Goal: Task Accomplishment & Management: Manage account settings

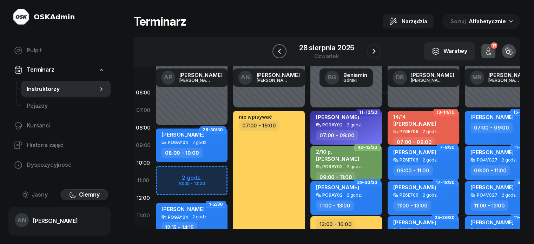
click at [275, 54] on icon "button" at bounding box center [279, 51] width 8 height 8
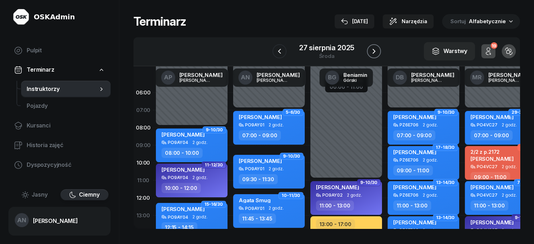
click at [377, 54] on icon "button" at bounding box center [373, 51] width 8 height 8
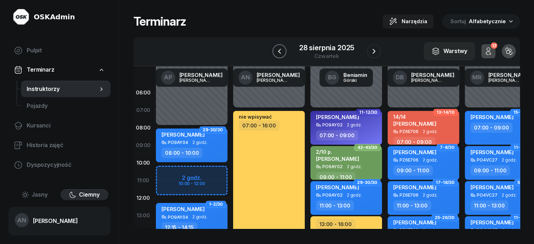
click at [275, 55] on icon "button" at bounding box center [279, 51] width 8 height 8
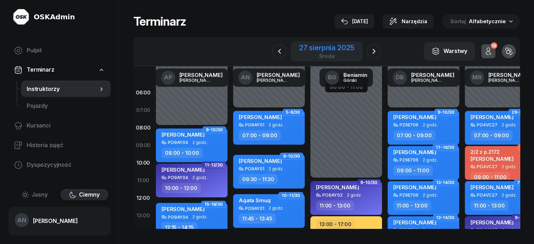
click at [338, 51] on div "27 sierpnia 2025" at bounding box center [326, 47] width 55 height 7
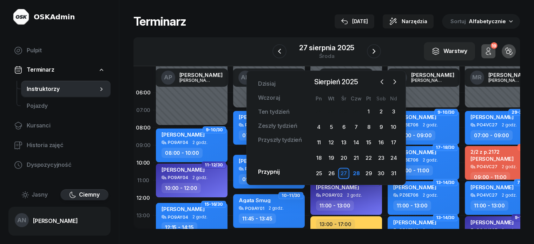
click at [230, 18] on div "Terminarz 28 sie Narzędzia Sortuj Alfabetycznie" at bounding box center [326, 21] width 386 height 15
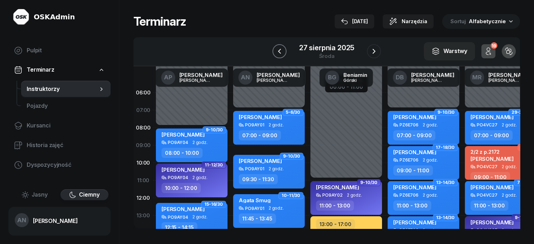
click at [275, 55] on icon "button" at bounding box center [279, 51] width 8 height 8
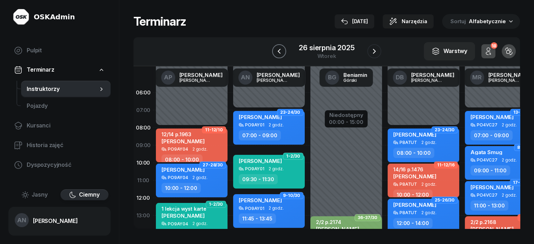
click at [275, 54] on icon "button" at bounding box center [279, 51] width 8 height 8
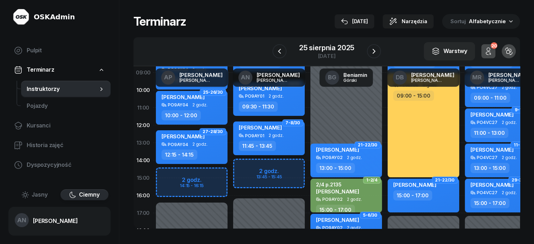
scroll to position [70, 0]
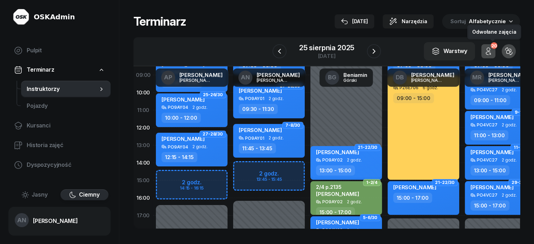
click at [492, 55] on icon "button" at bounding box center [488, 51] width 8 height 8
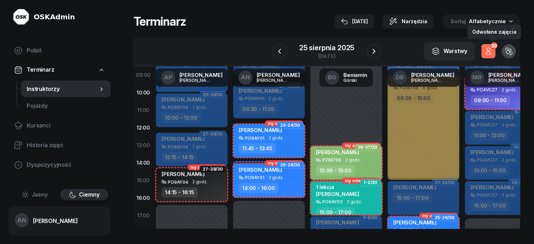
click at [495, 54] on button "20" at bounding box center [488, 51] width 14 height 14
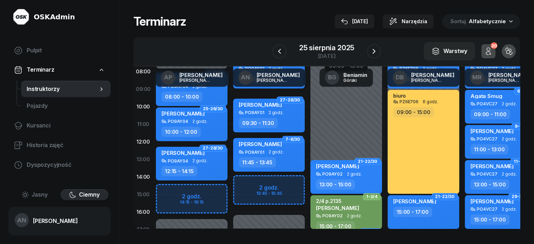
scroll to position [0, 0]
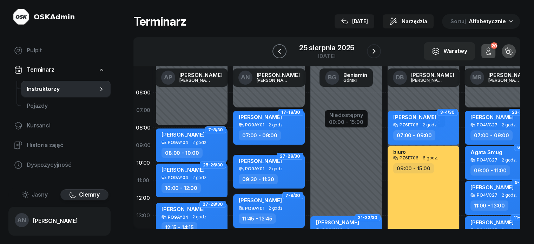
click at [275, 55] on icon "button" at bounding box center [279, 51] width 8 height 8
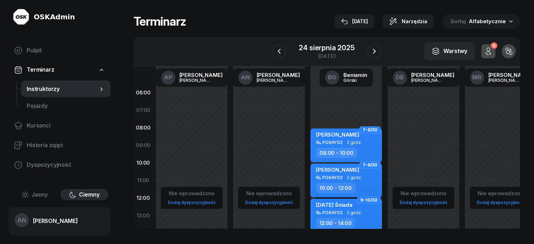
click at [282, 52] on div "24 sierpnia 2025 niedziela" at bounding box center [326, 51] width 109 height 20
click at [276, 55] on icon "button" at bounding box center [279, 51] width 8 height 8
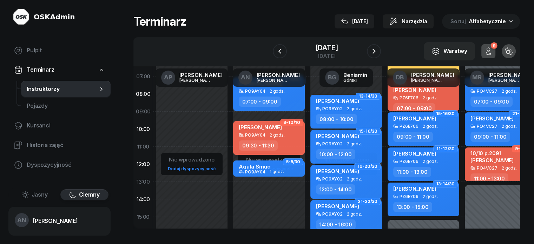
scroll to position [35, 0]
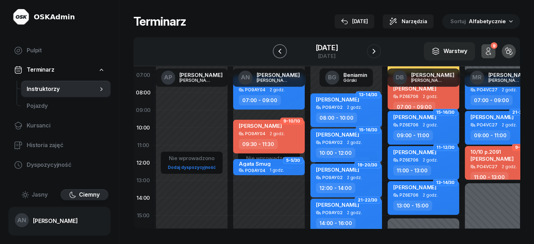
click at [278, 54] on button "button" at bounding box center [280, 51] width 14 height 14
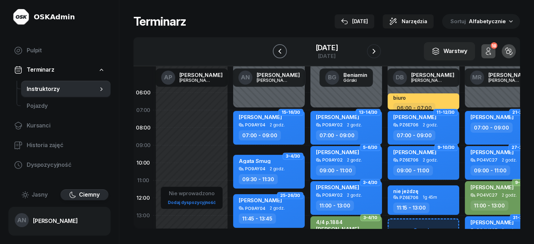
click at [277, 48] on div at bounding box center [280, 51] width 14 height 14
click at [276, 53] on icon "button" at bounding box center [279, 51] width 8 height 8
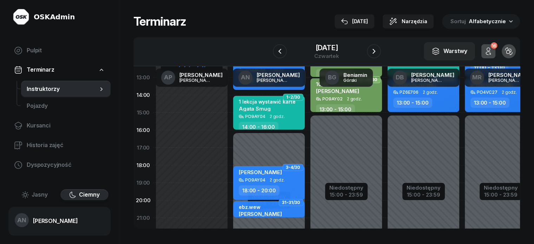
scroll to position [140, 0]
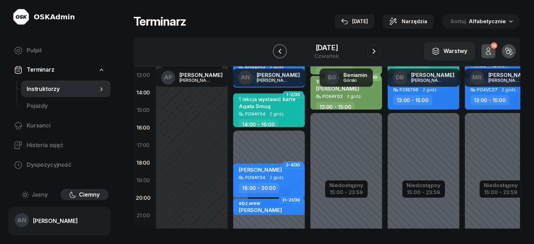
click at [278, 55] on icon "button" at bounding box center [279, 51] width 8 height 8
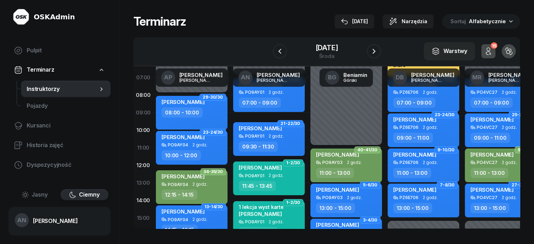
scroll to position [35, 0]
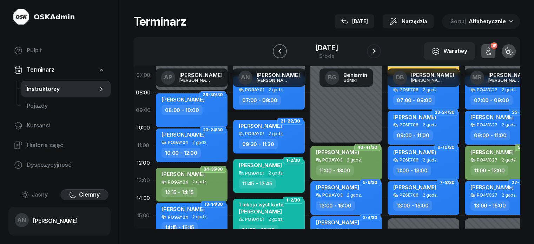
click at [273, 55] on button "button" at bounding box center [280, 51] width 14 height 14
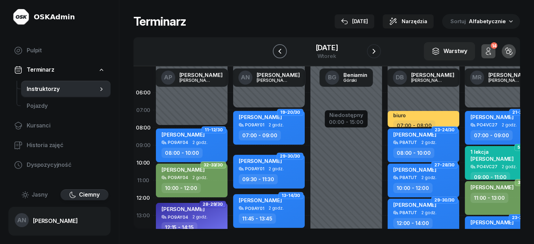
click at [275, 55] on icon "button" at bounding box center [279, 51] width 8 height 8
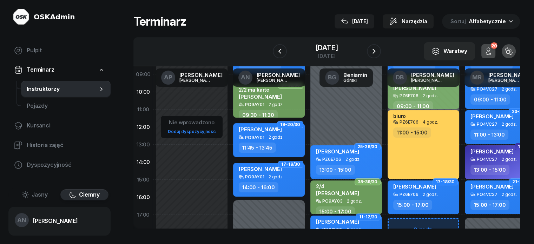
scroll to position [70, 0]
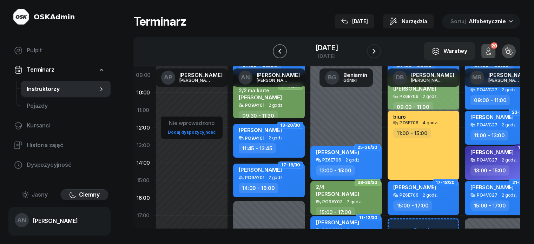
click at [275, 55] on icon "button" at bounding box center [279, 51] width 8 height 8
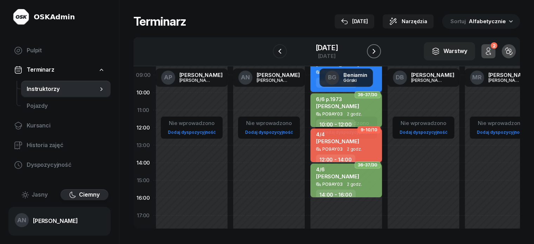
click at [377, 55] on icon "button" at bounding box center [373, 51] width 8 height 8
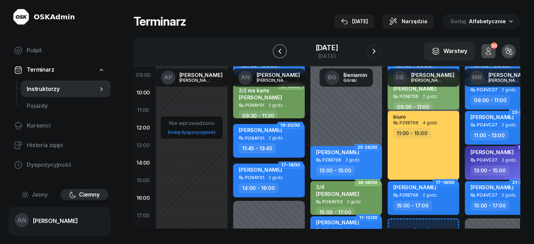
click at [277, 55] on icon "button" at bounding box center [279, 51] width 8 height 8
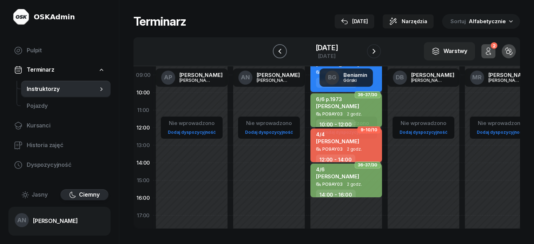
click at [276, 55] on icon "button" at bounding box center [279, 51] width 8 height 8
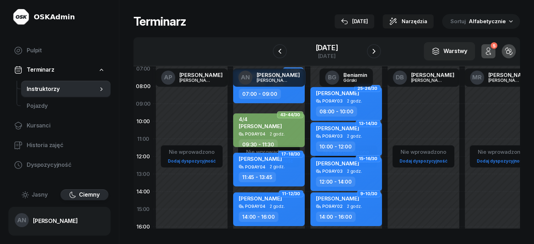
scroll to position [70, 0]
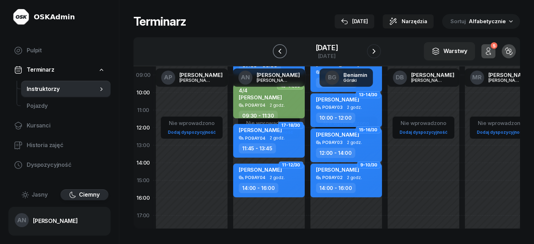
click at [275, 55] on icon "button" at bounding box center [279, 51] width 8 height 8
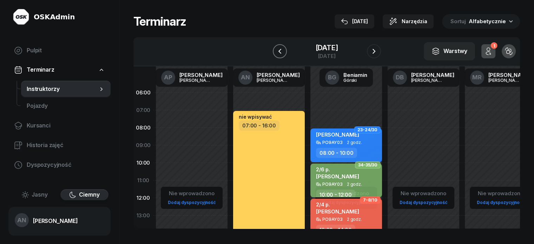
click at [278, 54] on icon "button" at bounding box center [279, 51] width 3 height 5
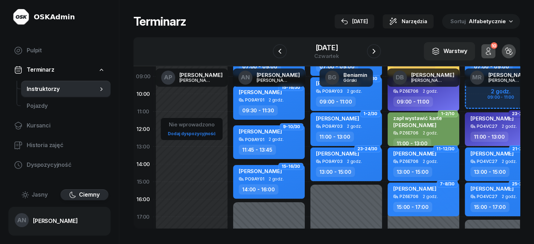
scroll to position [70, 0]
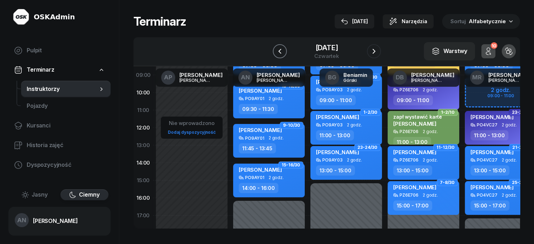
click at [275, 55] on icon "button" at bounding box center [279, 51] width 8 height 8
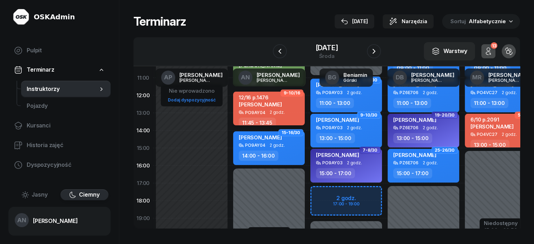
scroll to position [105, 0]
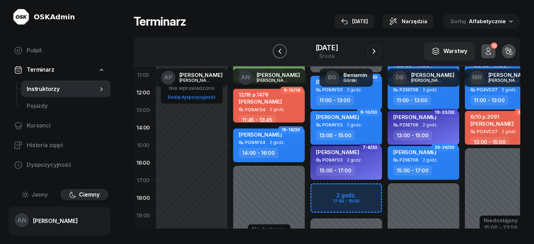
click at [276, 55] on icon "button" at bounding box center [279, 51] width 8 height 8
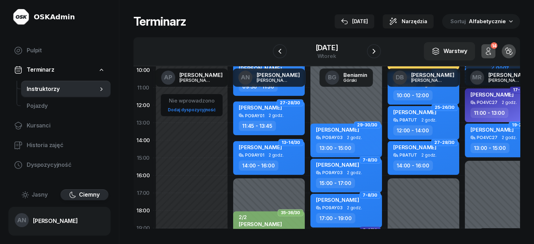
scroll to position [140, 0]
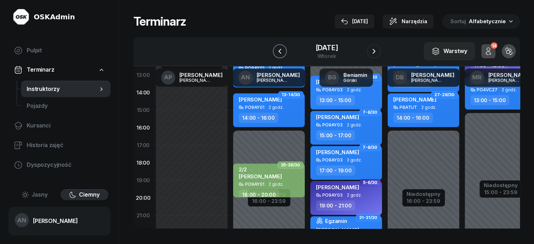
click at [276, 54] on icon "button" at bounding box center [279, 51] width 8 height 8
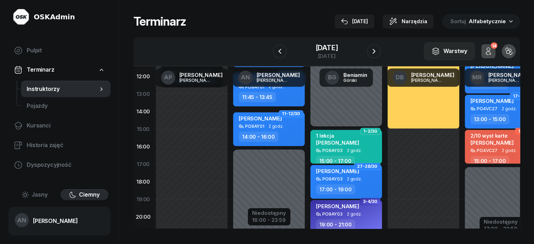
scroll to position [93, 0]
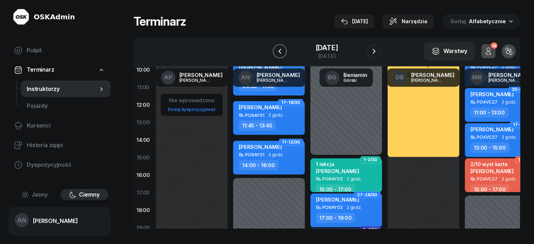
click at [276, 55] on icon "button" at bounding box center [279, 51] width 8 height 8
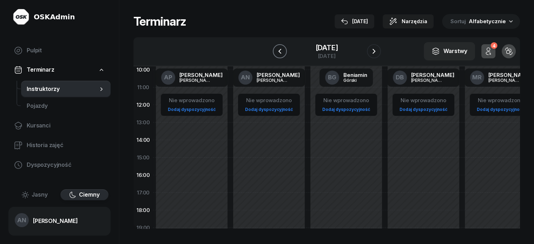
click at [276, 55] on icon "button" at bounding box center [279, 51] width 8 height 8
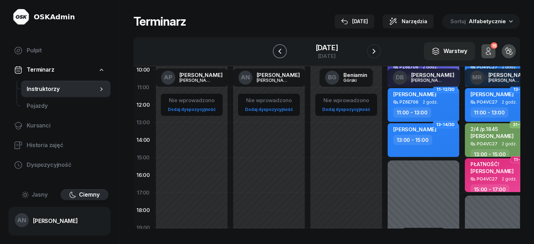
click at [277, 55] on icon "button" at bounding box center [279, 51] width 8 height 8
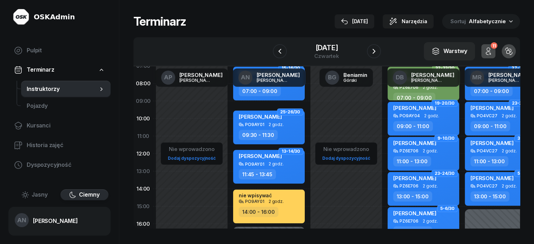
scroll to position [70, 0]
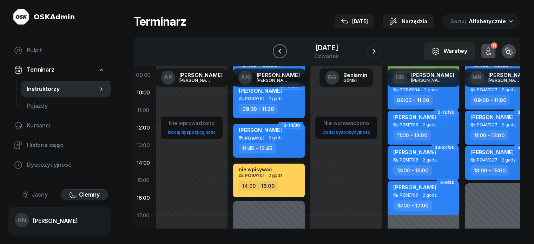
click at [277, 55] on icon "button" at bounding box center [279, 51] width 8 height 8
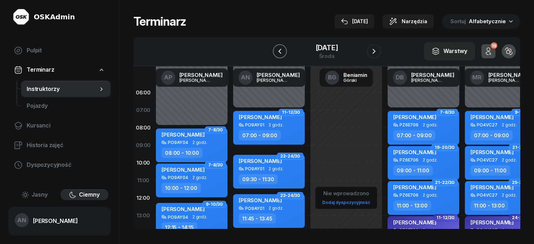
click at [275, 55] on icon "button" at bounding box center [279, 51] width 8 height 8
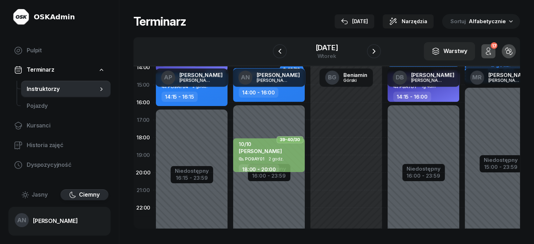
scroll to position [175, 0]
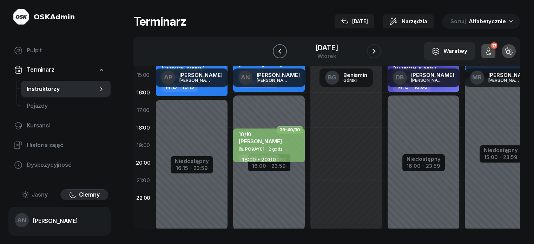
click at [275, 54] on icon "button" at bounding box center [279, 51] width 8 height 8
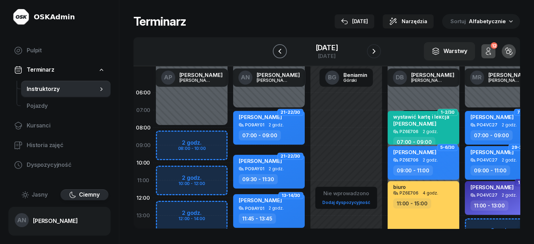
click at [279, 55] on icon "button" at bounding box center [279, 51] width 8 height 8
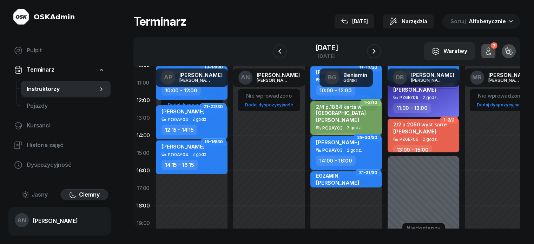
scroll to position [105, 0]
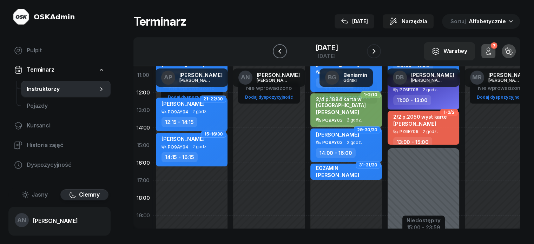
click at [277, 55] on icon "button" at bounding box center [279, 51] width 8 height 8
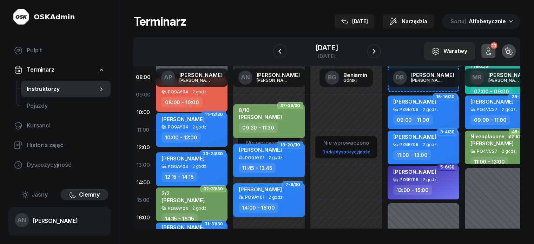
scroll to position [70, 0]
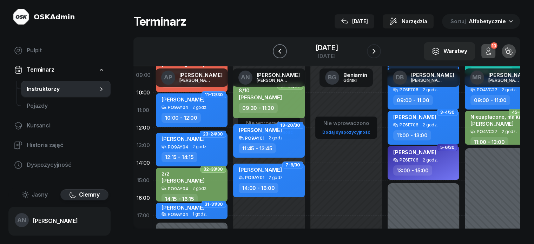
click at [276, 55] on icon "button" at bounding box center [279, 51] width 8 height 8
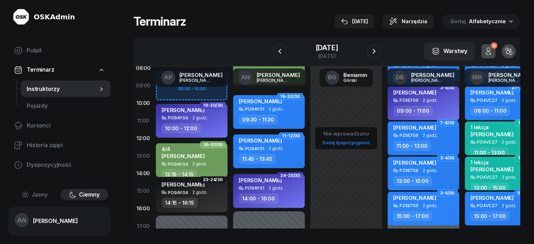
scroll to position [58, 0]
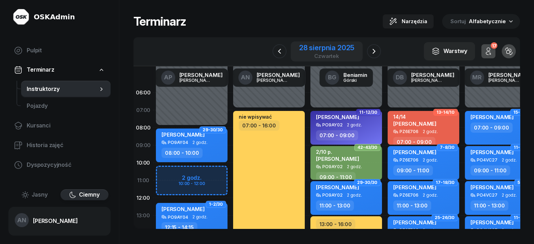
click at [340, 59] on div "czwartek" at bounding box center [326, 55] width 55 height 5
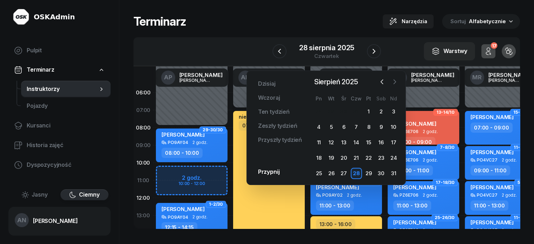
click at [391, 82] on icon "button" at bounding box center [394, 81] width 7 height 7
click at [342, 114] on div "3" at bounding box center [343, 111] width 11 height 11
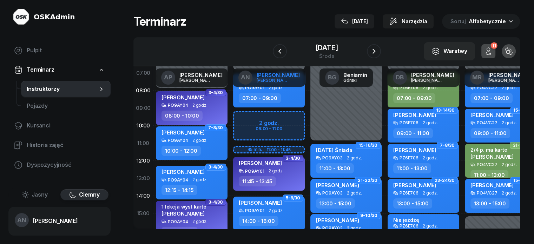
scroll to position [35, 0]
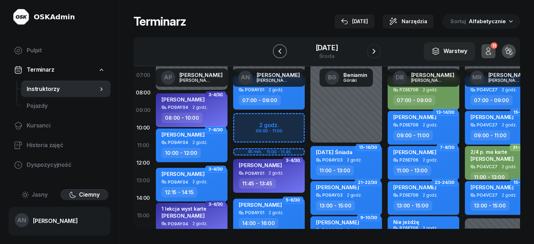
click at [275, 54] on icon "button" at bounding box center [279, 51] width 8 height 8
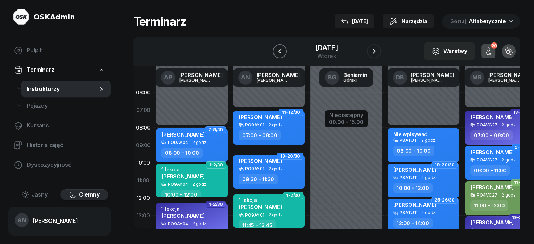
click at [275, 47] on icon "button" at bounding box center [279, 51] width 8 height 8
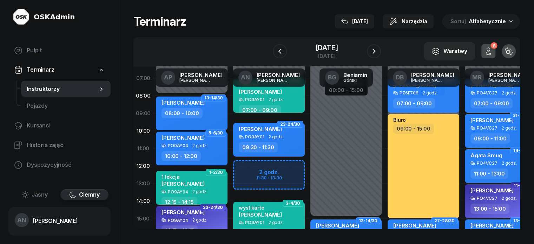
scroll to position [35, 0]
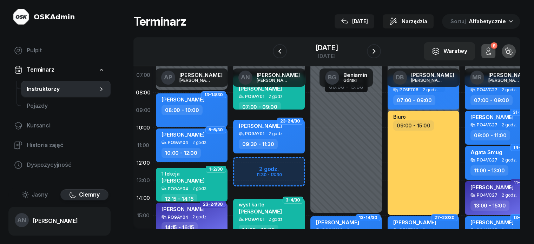
click at [492, 55] on icon "button" at bounding box center [488, 51] width 8 height 8
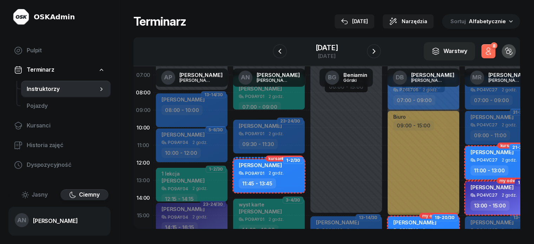
click at [492, 55] on icon "button" at bounding box center [488, 51] width 8 height 8
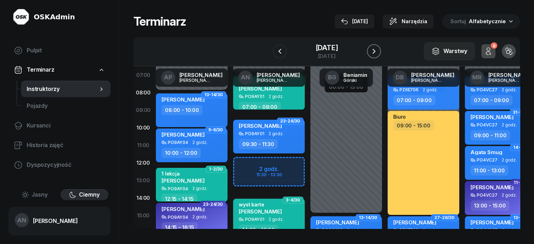
click at [375, 55] on icon "button" at bounding box center [373, 51] width 8 height 8
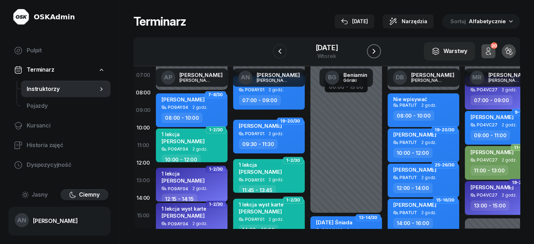
click at [375, 55] on icon "button" at bounding box center [373, 51] width 8 height 8
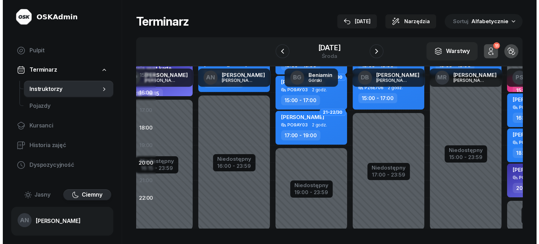
scroll to position [175, 0]
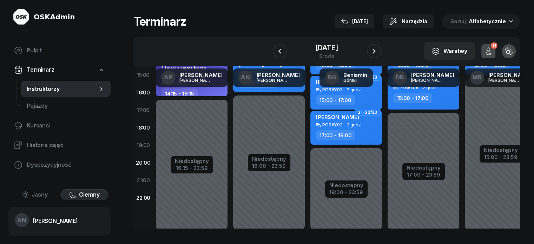
click at [307, 141] on div "Niedostępny 00:00 - 07:00 Niedostępny 16:00 - 23:59 2 godz. 09:00 - 11:00 45 mi…" at bounding box center [345, 74] width 77 height 333
select select "18"
select select "20"
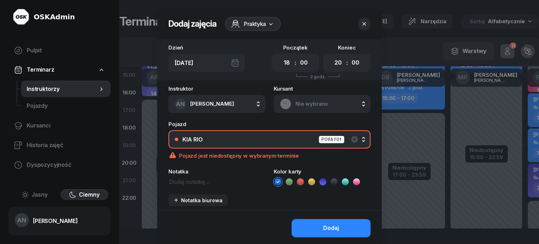
click at [300, 183] on icon at bounding box center [300, 181] width 3 height 2
click at [314, 108] on span "Nie wybrano" at bounding box center [329, 103] width 69 height 9
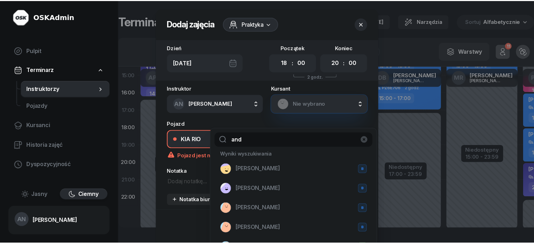
scroll to position [0, 0]
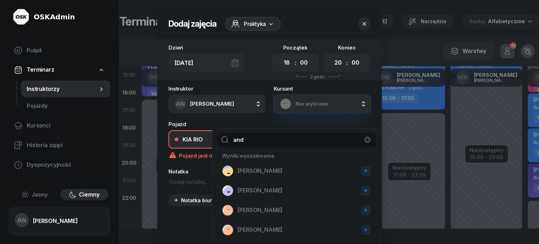
type input "and"
click at [368, 140] on icon "button" at bounding box center [367, 139] width 7 height 7
click at [368, 27] on icon "button" at bounding box center [364, 23] width 7 height 7
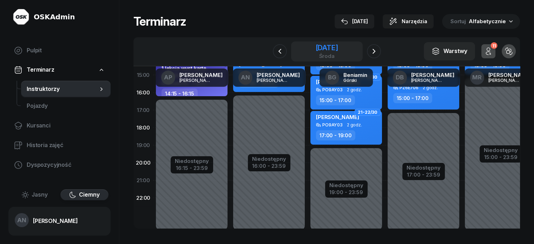
click at [315, 57] on div "[DATE]" at bounding box center [326, 51] width 22 height 14
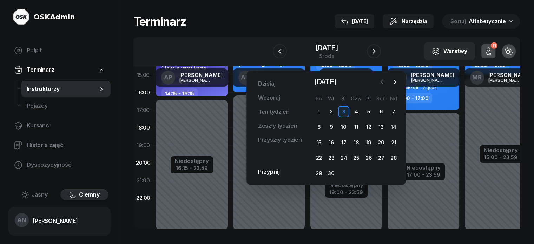
click at [381, 81] on icon "button" at bounding box center [381, 81] width 7 height 7
click at [384, 163] on div "23" at bounding box center [380, 157] width 11 height 11
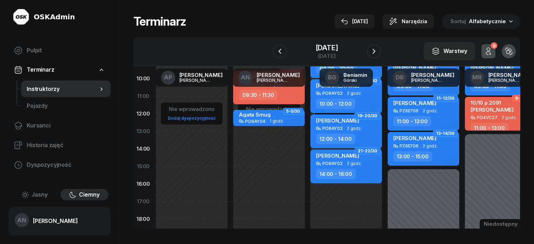
scroll to position [35, 0]
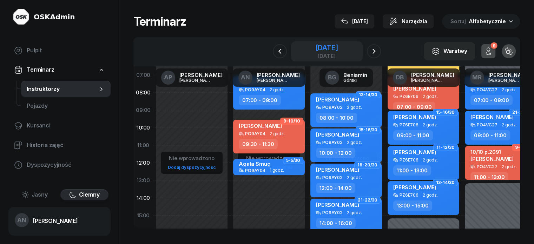
click at [337, 51] on div "[DATE]" at bounding box center [326, 47] width 22 height 7
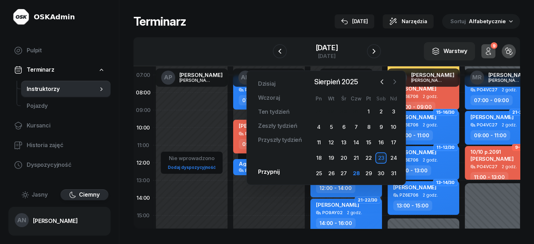
click at [395, 80] on icon "button" at bounding box center [394, 81] width 7 height 7
click at [346, 113] on div "3" at bounding box center [343, 111] width 11 height 11
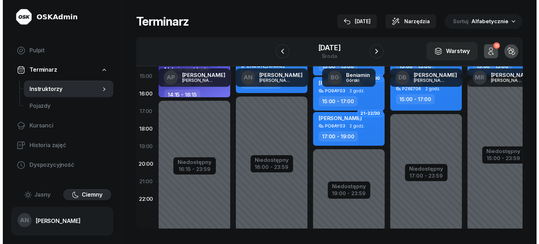
scroll to position [175, 0]
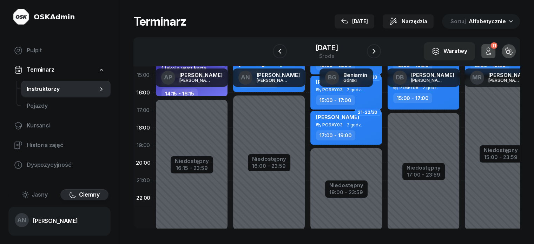
click at [307, 139] on div "Niedostępny 00:00 - 07:00 Niedostępny 16:00 - 23:59 2 godz. 09:00 - 11:00 45 mi…" at bounding box center [345, 74] width 77 height 333
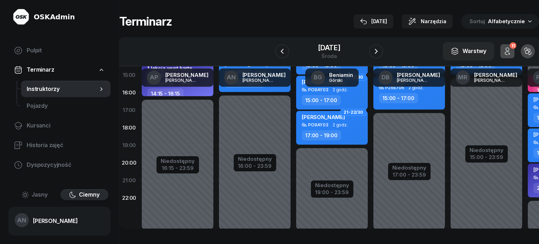
select select "18"
select select "20"
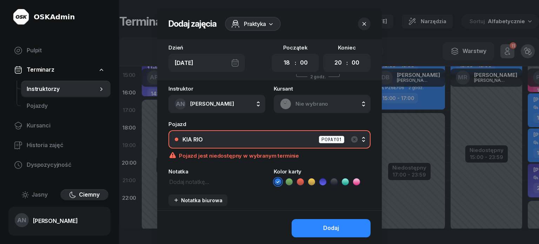
click at [265, 144] on div "KIA RIO PO9AY01" at bounding box center [273, 139] width 182 height 9
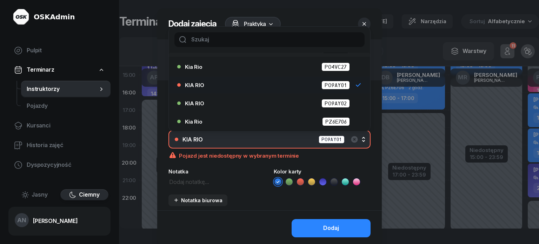
scroll to position [77, 0]
click at [294, 126] on div "Kia Rio PZ6E706" at bounding box center [271, 121] width 173 height 9
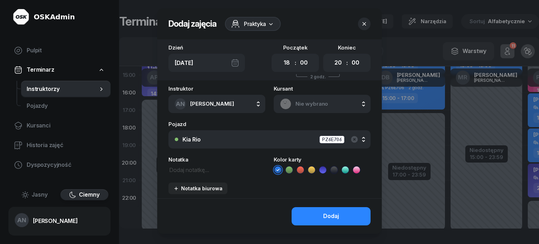
click at [304, 108] on span "Nie wybrano" at bounding box center [329, 103] width 69 height 9
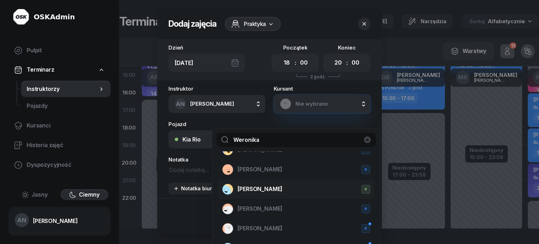
scroll to position [70, 0]
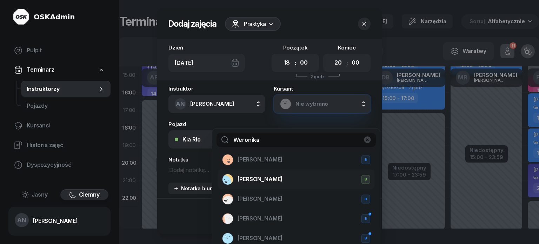
type input "Weronika"
click at [274, 184] on span "[PERSON_NAME]" at bounding box center [259, 179] width 45 height 9
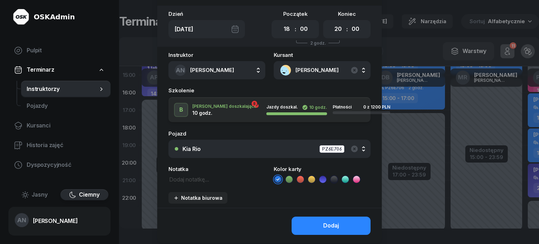
scroll to position [35, 0]
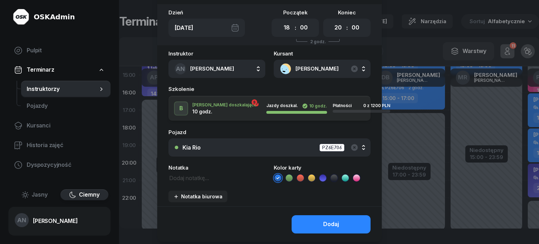
click at [289, 181] on icon at bounding box center [289, 177] width 7 height 7
click at [181, 182] on textarea at bounding box center [216, 177] width 97 height 9
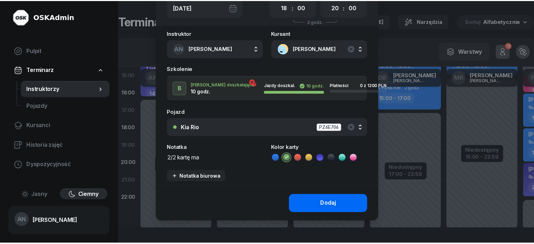
scroll to position [84, 0]
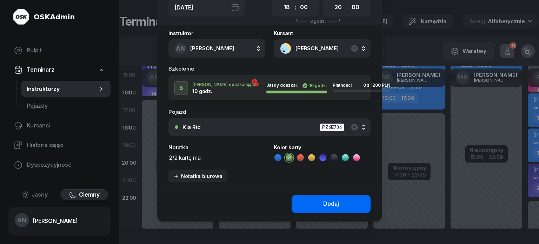
type textarea "2/2 kartę ma"
click at [322, 203] on button "Dodaj" at bounding box center [330, 204] width 79 height 18
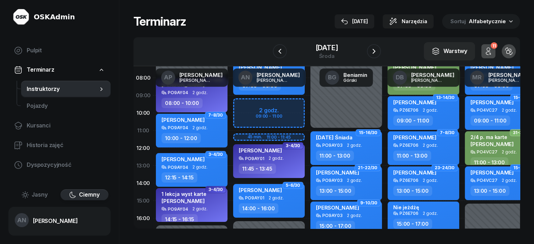
scroll to position [0, 0]
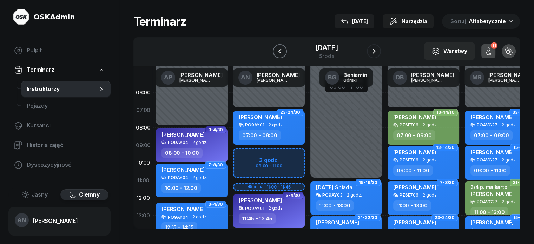
click at [276, 55] on icon "button" at bounding box center [279, 51] width 8 height 8
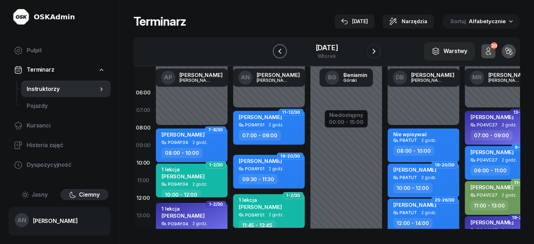
click at [276, 55] on icon "button" at bounding box center [279, 51] width 8 height 8
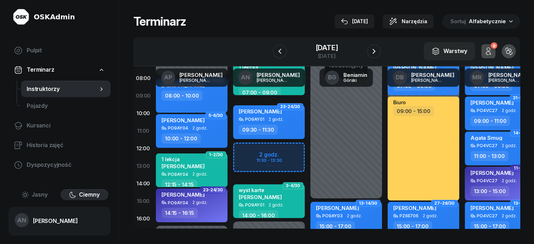
scroll to position [35, 0]
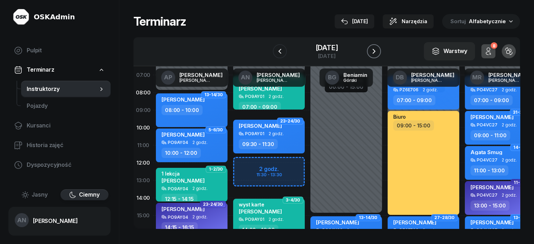
click at [377, 54] on icon "button" at bounding box center [373, 51] width 8 height 8
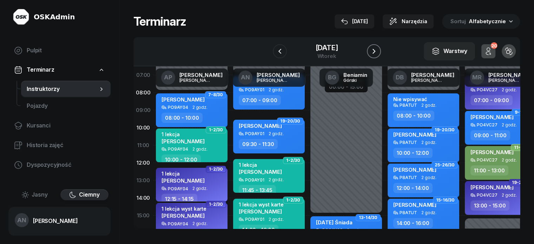
click at [377, 54] on icon "button" at bounding box center [373, 51] width 8 height 8
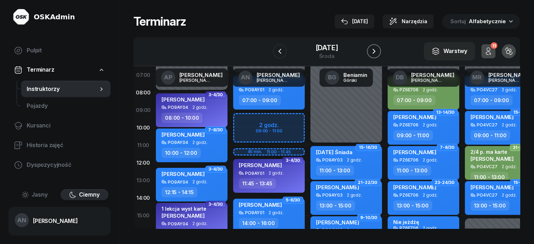
click at [378, 53] on icon "button" at bounding box center [373, 51] width 8 height 8
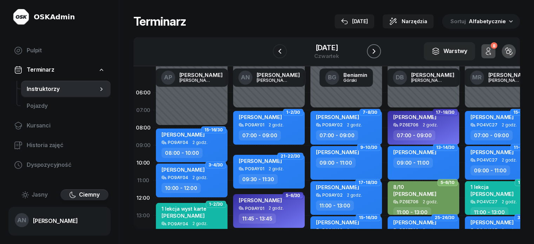
click at [378, 55] on icon "button" at bounding box center [373, 51] width 8 height 8
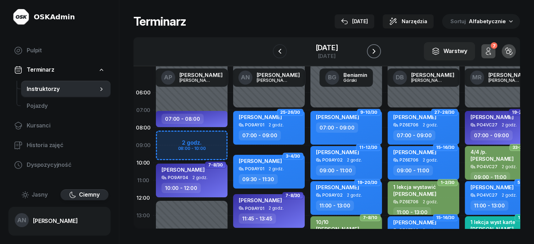
click at [373, 56] on button "button" at bounding box center [374, 51] width 14 height 14
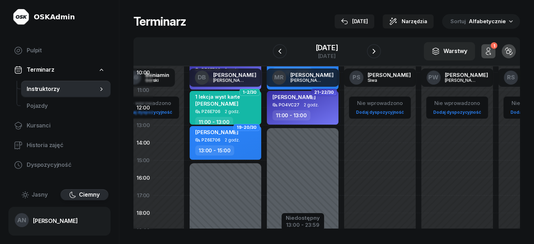
scroll to position [0, 198]
